Goal: Task Accomplishment & Management: Complete application form

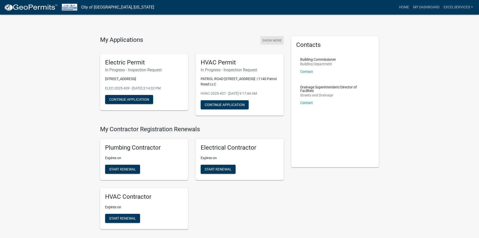
click at [269, 41] on button "Show More" at bounding box center [271, 40] width 23 height 8
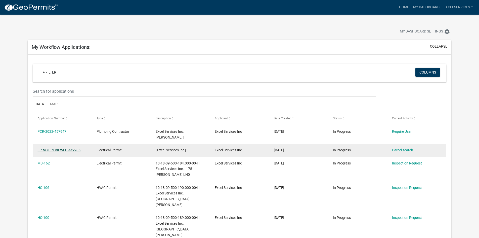
click at [67, 148] on link "EP-NOT REVIEWED-449205" at bounding box center [58, 150] width 43 height 4
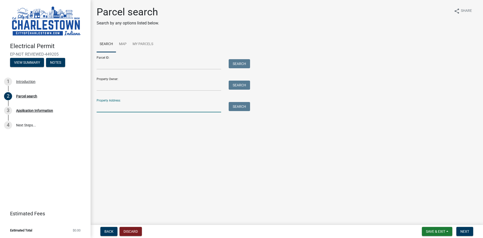
click at [106, 106] on input "Property Address:" at bounding box center [159, 107] width 124 height 10
type input "1751 [PERSON_NAME]"
click at [236, 106] on button "Search" at bounding box center [238, 106] width 21 height 9
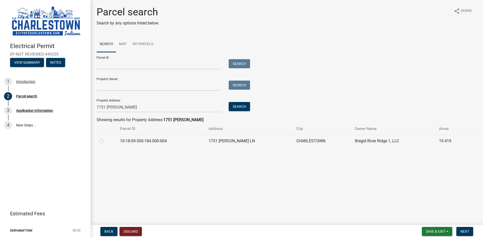
click at [106, 138] on label at bounding box center [106, 138] width 0 height 0
click at [106, 140] on input "radio" at bounding box center [107, 139] width 3 height 3
radio input "true"
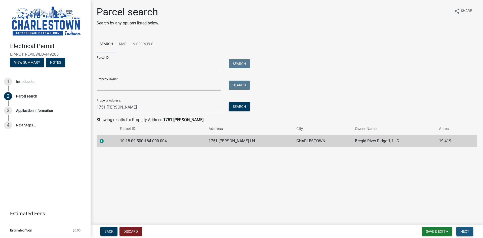
click at [465, 231] on span "Next" at bounding box center [464, 231] width 9 height 4
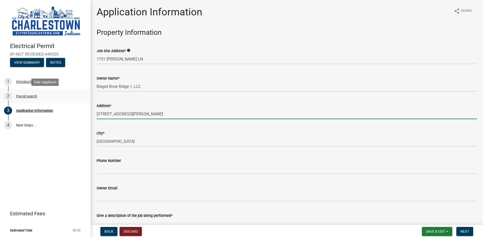
drag, startPoint x: 127, startPoint y: 114, endPoint x: 70, endPoint y: 102, distance: 58.5
click at [70, 102] on div "Electrical Permit EP-NOT REVIEWED-449205 View Summary Notes 1 Introduction 2 Pa…" at bounding box center [241, 119] width 483 height 238
type input "1751 [PERSON_NAME] [PERSON_NAME]"
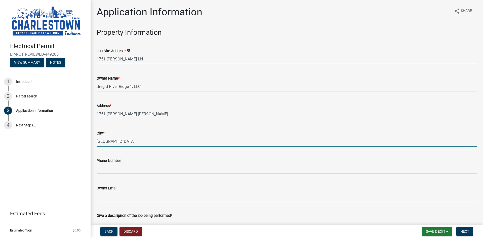
drag, startPoint x: 112, startPoint y: 141, endPoint x: 87, endPoint y: 141, distance: 24.6
click at [87, 141] on div "Electrical Permit EP-NOT REVIEWED-449205 View Summary Notes 1 Introduction 2 Pa…" at bounding box center [241, 119] width 483 height 238
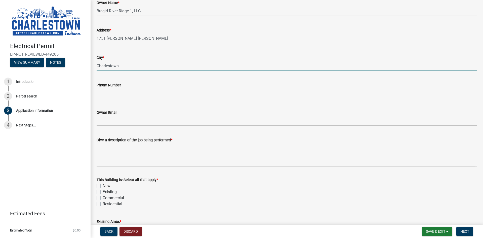
scroll to position [101, 0]
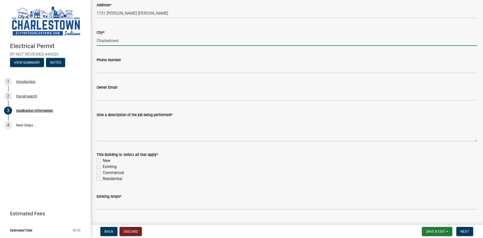
type input "Charlestown"
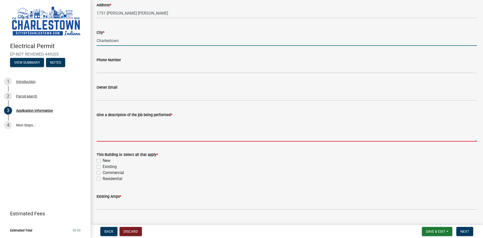
click at [106, 124] on textarea "Give a description of the job being performed *" at bounding box center [287, 130] width 380 height 24
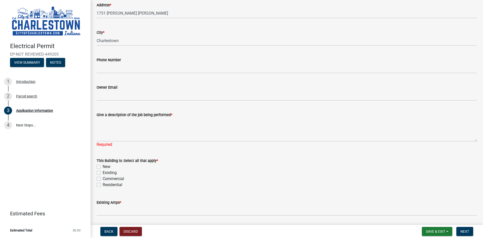
click at [98, 166] on div "This Building is: Select all that apply * New Existing Commercial Residential" at bounding box center [287, 172] width 380 height 30
click at [103, 171] on label "Existing" at bounding box center [110, 172] width 14 height 6
click at [103, 171] on input "Existing" at bounding box center [104, 170] width 3 height 3
checkbox input "true"
checkbox input "false"
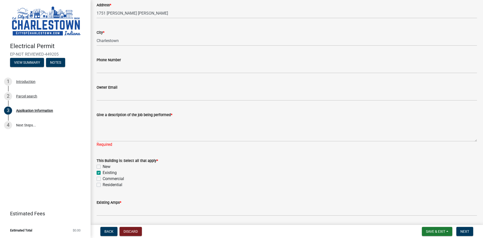
checkbox input "true"
checkbox input "false"
click at [103, 179] on label "Commercial" at bounding box center [113, 178] width 21 height 6
click at [103, 179] on input "Commercial" at bounding box center [104, 176] width 3 height 3
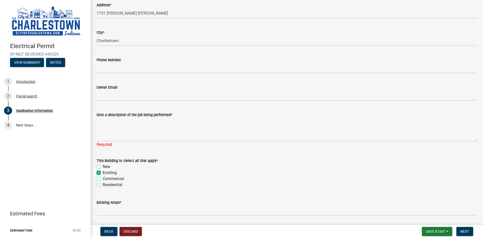
checkbox input "true"
checkbox input "false"
checkbox input "true"
checkbox input "false"
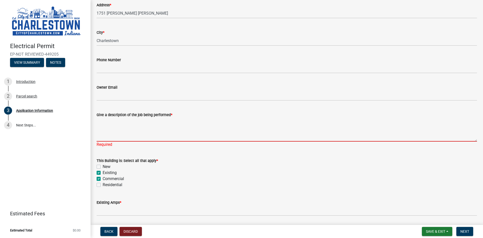
click at [102, 123] on textarea "Give a description of the job being performed *" at bounding box center [287, 130] width 380 height 24
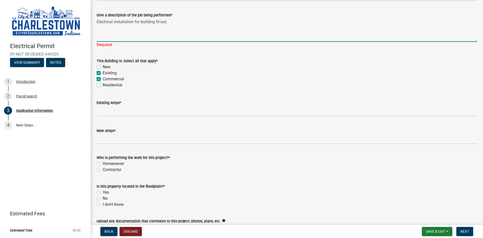
scroll to position [201, 0]
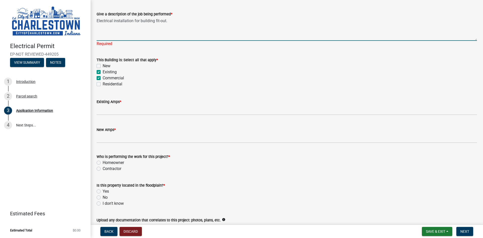
type textarea "Electrical installation for building fit-out."
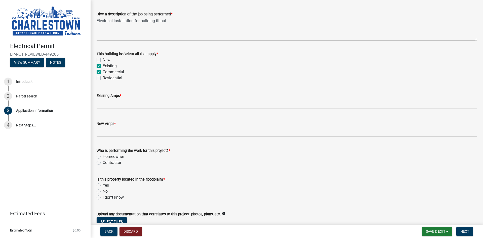
click at [97, 169] on wm-data-entity-input "Who is performing the work for this project? * Homeowner Contractor" at bounding box center [287, 155] width 380 height 29
click at [103, 162] on label "Contractor" at bounding box center [112, 162] width 19 height 6
click at [103, 162] on input "Contractor" at bounding box center [104, 160] width 3 height 3
radio input "true"
click at [103, 199] on label "I don't know" at bounding box center [113, 197] width 21 height 6
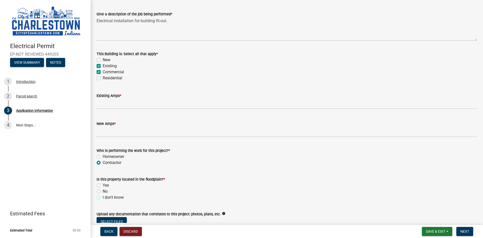
click at [103, 197] on input "I don't know" at bounding box center [104, 195] width 3 height 3
radio input "true"
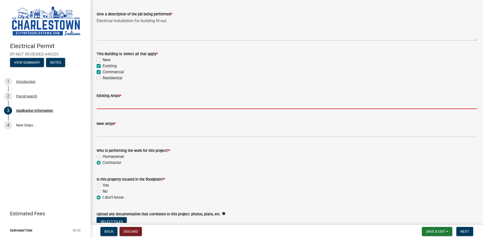
click at [103, 102] on input "text" at bounding box center [287, 104] width 380 height 10
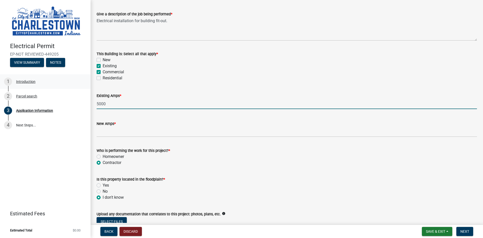
type input "5000"
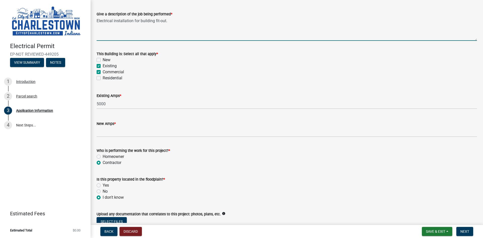
click at [168, 21] on textarea "Electrical installation for building fit-out." at bounding box center [287, 29] width 380 height 24
type textarea "Electrical installation for building fit-out tenant finish"
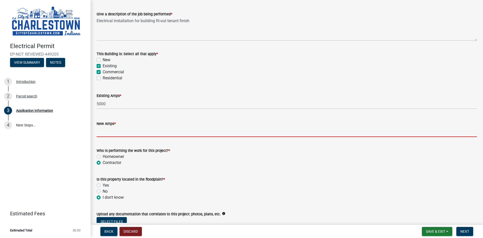
click at [108, 134] on input "text" at bounding box center [287, 131] width 380 height 10
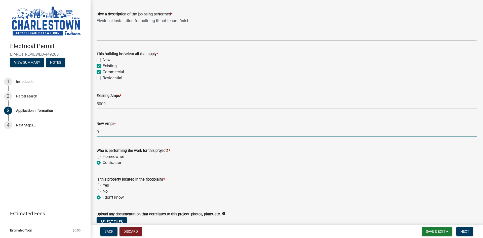
scroll to position [240, 0]
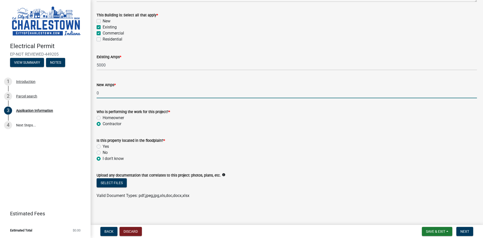
type input "0"
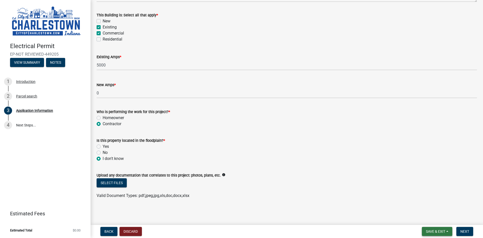
click at [434, 230] on span "Save & Exit" at bounding box center [435, 231] width 19 height 4
click at [432, 217] on button "Save & Exit" at bounding box center [432, 218] width 40 height 12
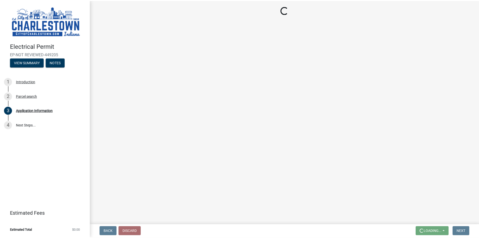
scroll to position [0, 0]
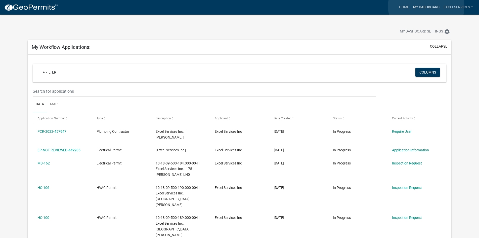
click at [426, 6] on link "My Dashboard" at bounding box center [426, 8] width 30 height 10
click at [405, 9] on link "Home" at bounding box center [404, 8] width 14 height 10
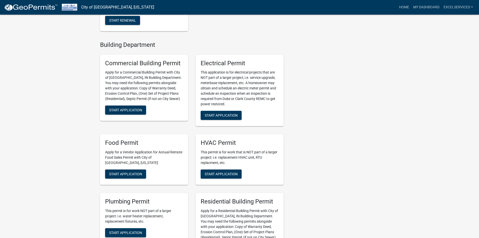
scroll to position [201, 0]
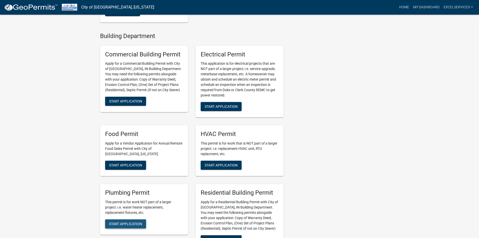
click at [125, 226] on button "Start Application" at bounding box center [125, 223] width 41 height 9
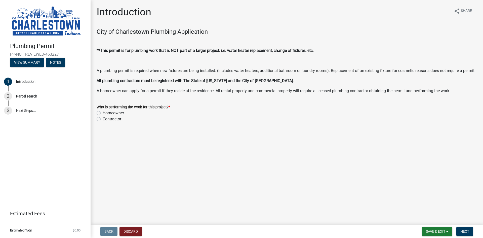
click at [103, 122] on label "Contractor" at bounding box center [112, 119] width 19 height 6
click at [103, 119] on input "Contractor" at bounding box center [104, 117] width 3 height 3
radio input "true"
click at [461, 228] on button "Next" at bounding box center [464, 230] width 17 height 9
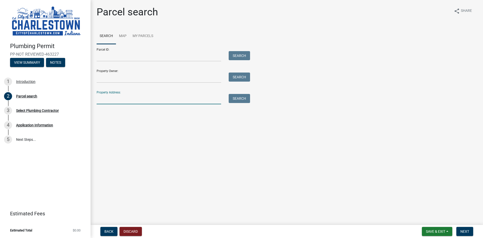
click at [104, 98] on input "Property Address:" at bounding box center [159, 99] width 124 height 10
type input "1751 [PERSON_NAME]"
click at [241, 101] on button "Search" at bounding box center [238, 98] width 21 height 9
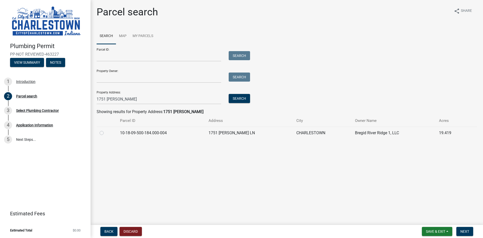
click at [100, 134] on td at bounding box center [107, 132] width 20 height 12
click at [106, 130] on label at bounding box center [106, 130] width 0 height 0
click at [106, 133] on input "radio" at bounding box center [107, 131] width 3 height 3
radio input "true"
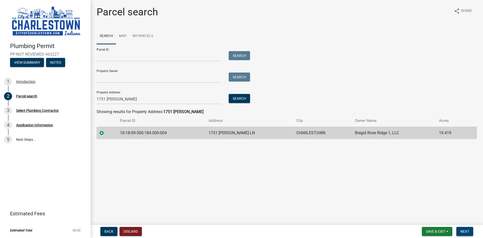
click at [465, 231] on span "Next" at bounding box center [464, 231] width 9 height 4
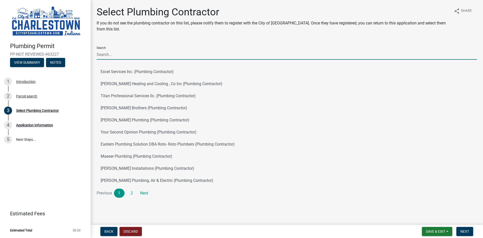
click at [111, 54] on input "Search" at bounding box center [287, 54] width 380 height 10
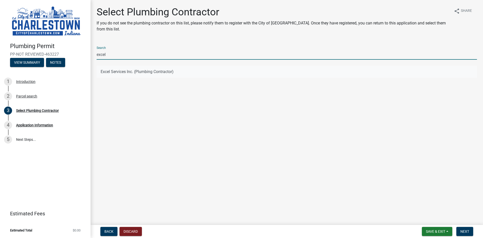
type input "excel"
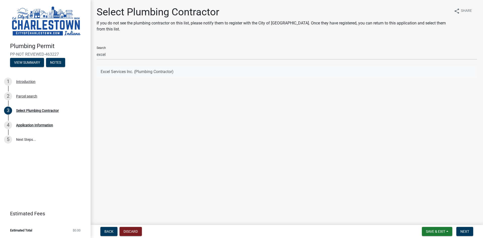
click at [115, 73] on button "Excel Services Inc. (Plumbing Contractor)" at bounding box center [287, 72] width 380 height 12
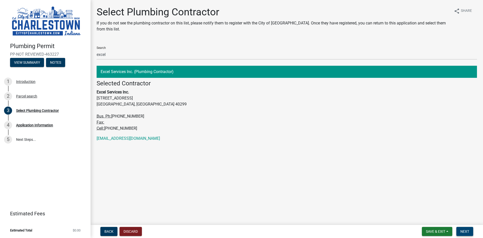
click at [463, 230] on span "Next" at bounding box center [464, 231] width 9 height 4
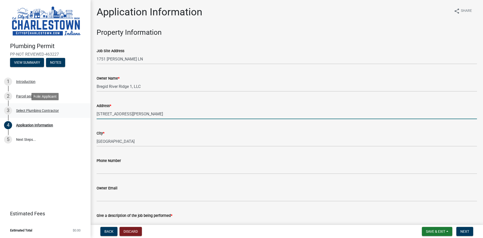
drag, startPoint x: 126, startPoint y: 113, endPoint x: 74, endPoint y: 109, distance: 52.1
click at [74, 109] on div "Plumbing Permit PP-NOT REVIEWED-463227 View Summary Notes 1 Introduction 2 Parc…" at bounding box center [241, 119] width 483 height 238
type input "1751 [PERSON_NAME] LN"
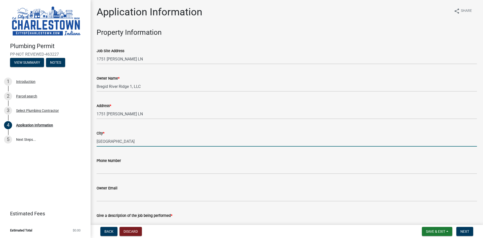
drag, startPoint x: 110, startPoint y: 142, endPoint x: 76, endPoint y: 150, distance: 34.9
click at [76, 150] on div "Plumbing Permit PP-NOT REVIEWED-463227 View Summary Notes 1 Introduction 2 Parc…" at bounding box center [241, 119] width 483 height 238
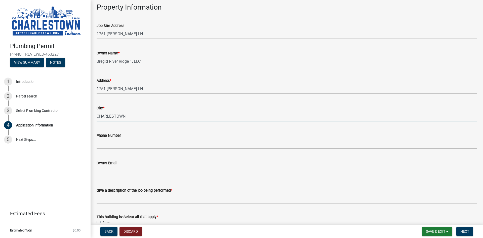
scroll to position [75, 0]
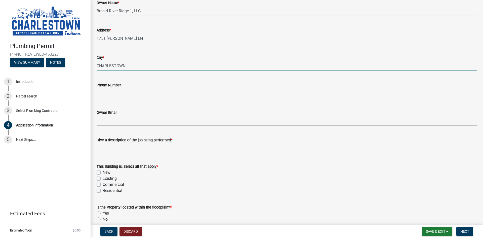
type input "CHARLESTOWN"
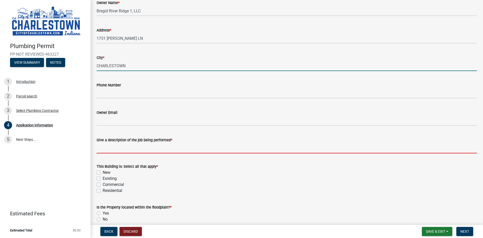
click at [103, 149] on input "Give a description of the job being performed *" at bounding box center [287, 148] width 380 height 10
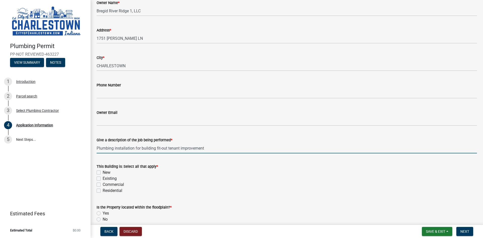
type input "Plumbing installation for building fit-out tenant improvement"
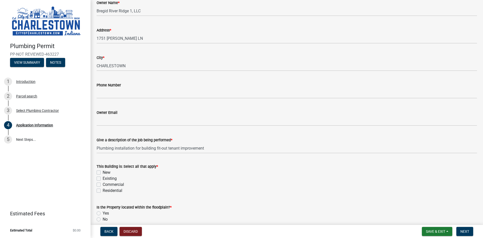
drag, startPoint x: 101, startPoint y: 177, endPoint x: 99, endPoint y: 179, distance: 3.1
click at [103, 179] on label "Existing" at bounding box center [110, 178] width 14 height 6
click at [103, 178] on input "Existing" at bounding box center [104, 176] width 3 height 3
checkbox input "true"
checkbox input "false"
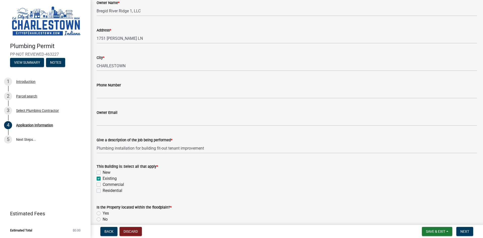
checkbox input "true"
checkbox input "false"
click at [103, 184] on label "Commercial" at bounding box center [113, 184] width 21 height 6
click at [103, 184] on input "Commercial" at bounding box center [104, 182] width 3 height 3
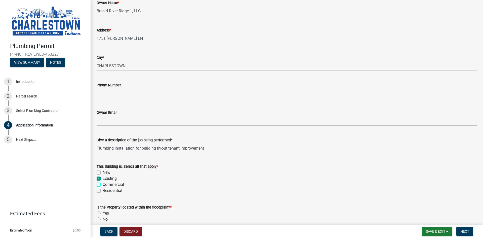
checkbox input "true"
checkbox input "false"
checkbox input "true"
checkbox input "false"
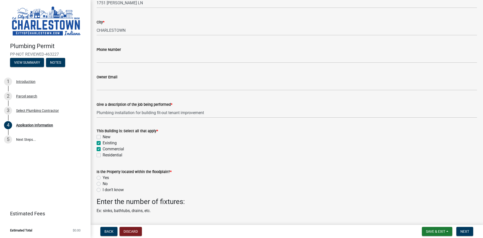
scroll to position [201, 0]
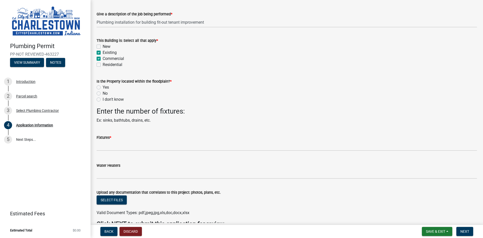
click at [103, 100] on label "I don't know" at bounding box center [113, 99] width 21 height 6
click at [103, 100] on input "I don't know" at bounding box center [104, 97] width 3 height 3
radio input "true"
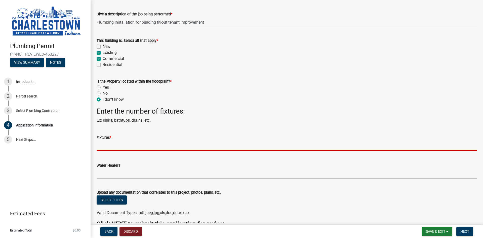
click at [109, 146] on input "text" at bounding box center [287, 145] width 380 height 10
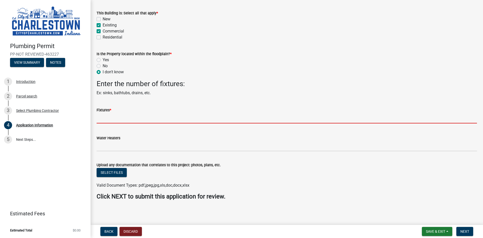
scroll to position [229, 0]
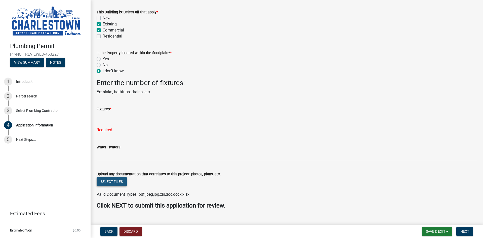
click at [111, 170] on form "Upload any documentation that correlates to this project: photos, plans, etc. S…" at bounding box center [287, 181] width 380 height 32
click at [110, 181] on button "Select files" at bounding box center [112, 181] width 30 height 9
click at [444, 231] on span "Save & Exit" at bounding box center [435, 231] width 19 height 4
click at [433, 216] on button "Save & Exit" at bounding box center [432, 218] width 40 height 12
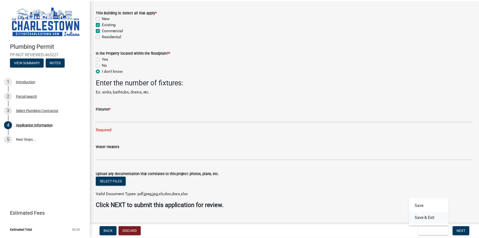
scroll to position [0, 0]
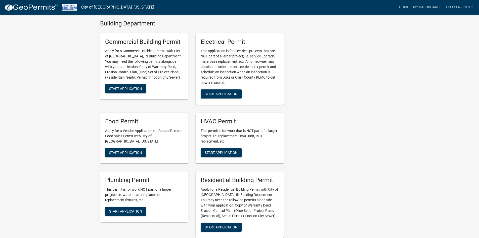
scroll to position [226, 0]
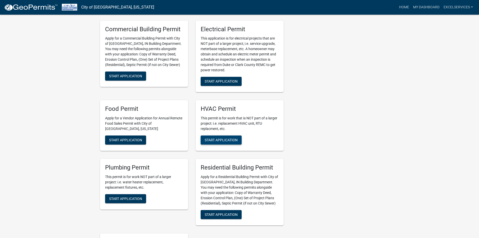
click at [219, 142] on span "Start Application" at bounding box center [221, 140] width 33 height 4
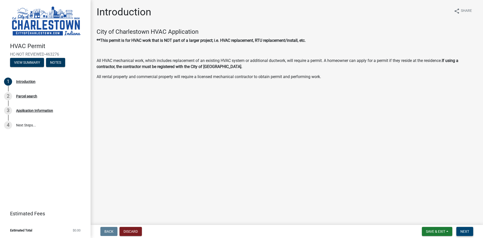
click at [465, 233] on span "Next" at bounding box center [464, 231] width 9 height 4
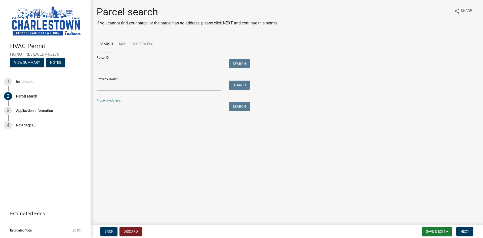
click at [108, 108] on input "Property Address:" at bounding box center [159, 107] width 124 height 10
type input "1751 [PERSON_NAME]"
click at [242, 107] on button "Search" at bounding box center [238, 106] width 21 height 9
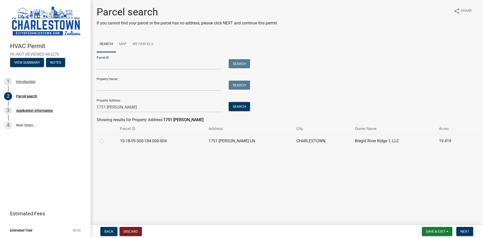
click at [106, 138] on label at bounding box center [106, 138] width 0 height 0
click at [106, 139] on input "radio" at bounding box center [107, 139] width 3 height 3
radio input "true"
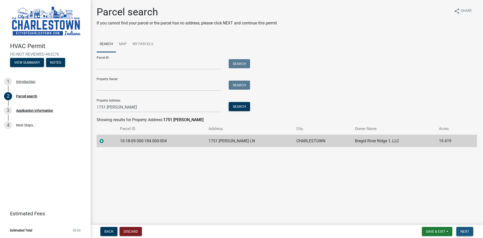
click at [462, 230] on span "Next" at bounding box center [464, 231] width 9 height 4
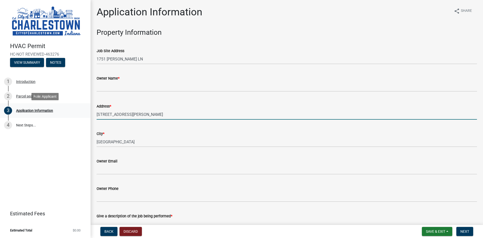
drag, startPoint x: 129, startPoint y: 113, endPoint x: 82, endPoint y: 114, distance: 47.8
click at [82, 114] on div "HVAC Permit HC-NOT REVIEWED-463276 View Summary Notes 1 Introduction 2 Parcel s…" at bounding box center [241, 119] width 483 height 238
type input "1751 [PERSON_NAME] [PERSON_NAME]"
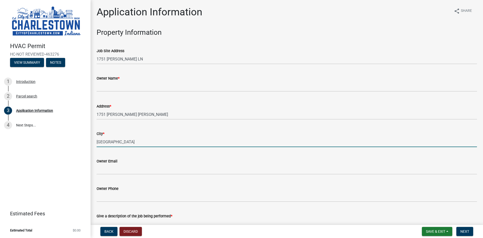
drag, startPoint x: 110, startPoint y: 142, endPoint x: 68, endPoint y: 142, distance: 41.2
click at [68, 142] on div "HVAC Permit HC-NOT REVIEWED-463276 View Summary Notes 1 Introduction 2 Parcel s…" at bounding box center [241, 119] width 483 height 238
type input "c"
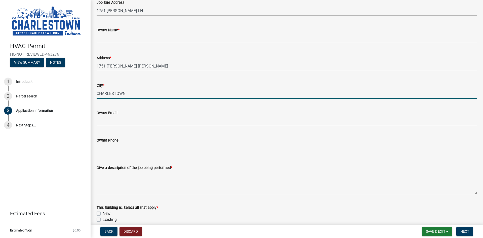
scroll to position [50, 0]
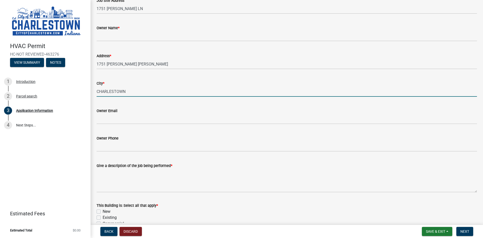
type input "CHARLESTOWN"
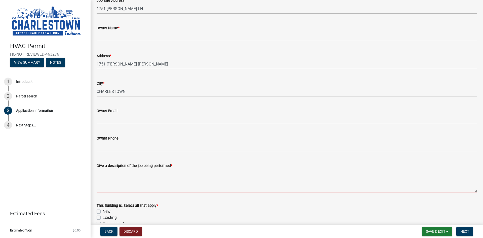
click at [102, 176] on textarea "Give a description of the job being performed *" at bounding box center [287, 180] width 380 height 24
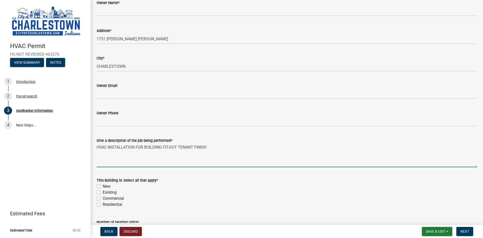
scroll to position [101, 0]
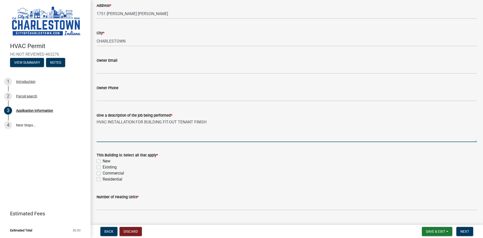
type textarea "HVAC INSTALLATION FOR BUILDING FIT-OUT TENANT FINISH"
click at [103, 166] on label "Existing" at bounding box center [110, 167] width 14 height 6
click at [103, 166] on input "Existing" at bounding box center [104, 165] width 3 height 3
checkbox input "true"
checkbox input "false"
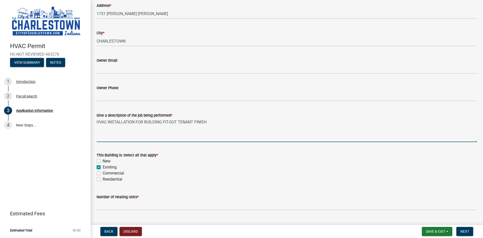
checkbox input "true"
checkbox input "false"
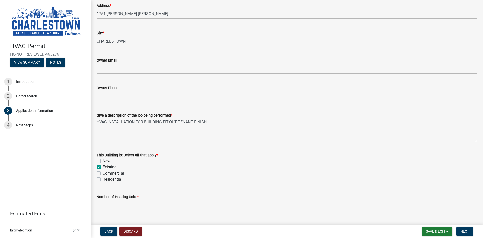
click at [103, 171] on label "Commercial" at bounding box center [113, 173] width 21 height 6
click at [103, 171] on input "Commercial" at bounding box center [104, 171] width 3 height 3
checkbox input "true"
checkbox input "false"
checkbox input "true"
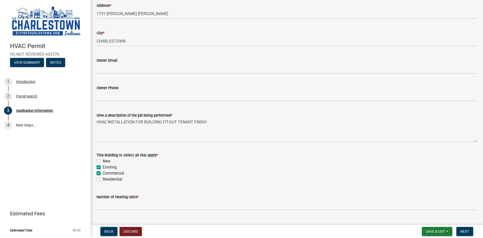
checkbox input "true"
checkbox input "false"
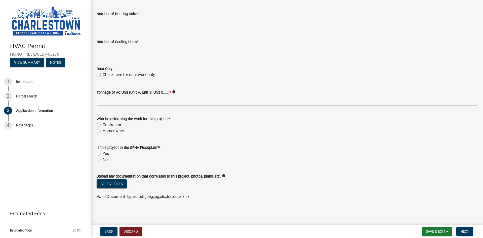
scroll to position [284, 0]
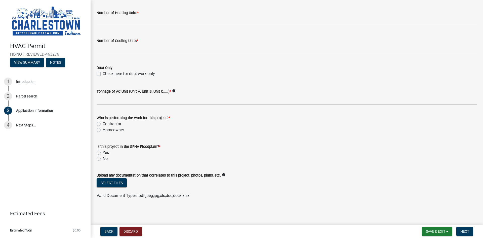
click at [103, 157] on label "No" at bounding box center [105, 158] width 5 height 6
click at [103, 157] on input "No" at bounding box center [104, 156] width 3 height 3
radio input "true"
click at [105, 124] on label "Contractor" at bounding box center [112, 124] width 19 height 6
click at [105, 124] on input "Contractor" at bounding box center [104, 122] width 3 height 3
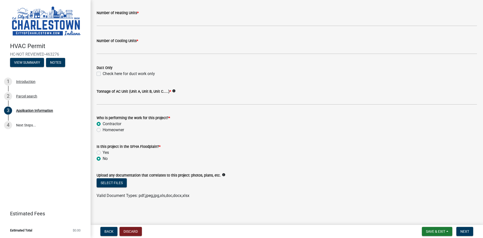
radio input "true"
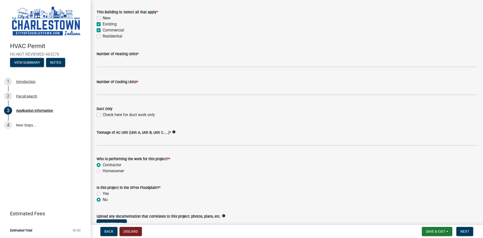
scroll to position [234, 0]
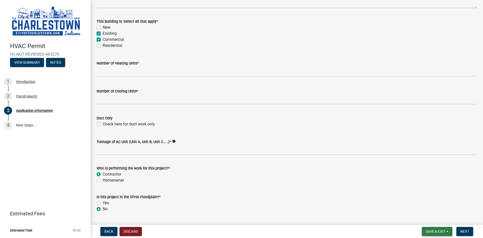
click at [440, 231] on span "Save & Exit" at bounding box center [435, 231] width 19 height 4
click at [434, 218] on button "Save & Exit" at bounding box center [432, 218] width 40 height 12
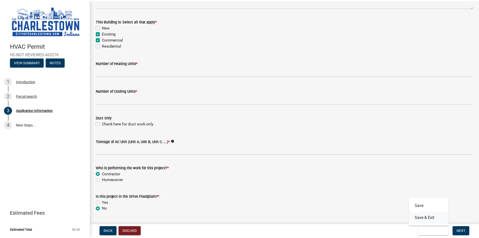
scroll to position [0, 0]
